Goal: Task Accomplishment & Management: Manage account settings

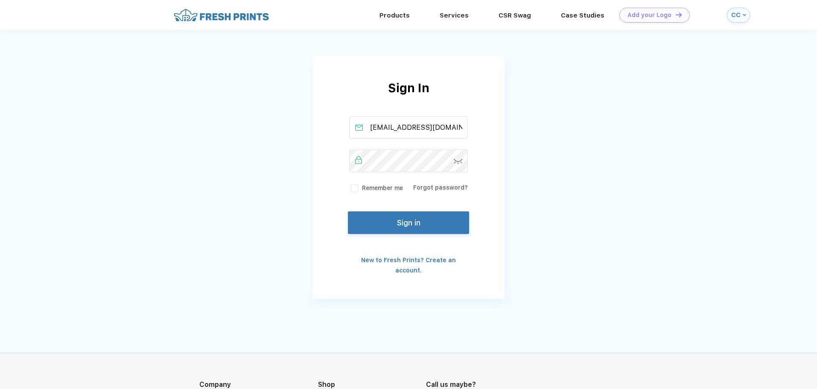
click at [451, 234] on div "Sign in" at bounding box center [408, 224] width 121 height 23
click at [416, 228] on button "Sign in" at bounding box center [408, 222] width 121 height 23
click at [437, 220] on button "Sign in" at bounding box center [408, 222] width 121 height 23
